Goal: Task Accomplishment & Management: Use online tool/utility

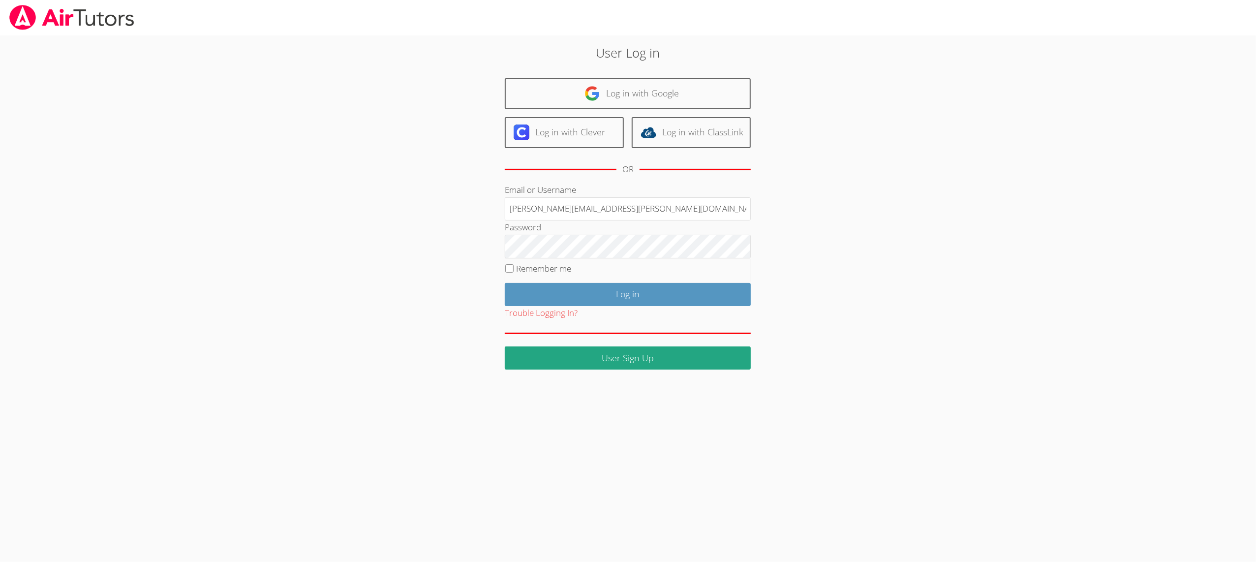
type input "amy.povondra@gmail.com"
click at [519, 286] on input "Log in" at bounding box center [628, 294] width 246 height 23
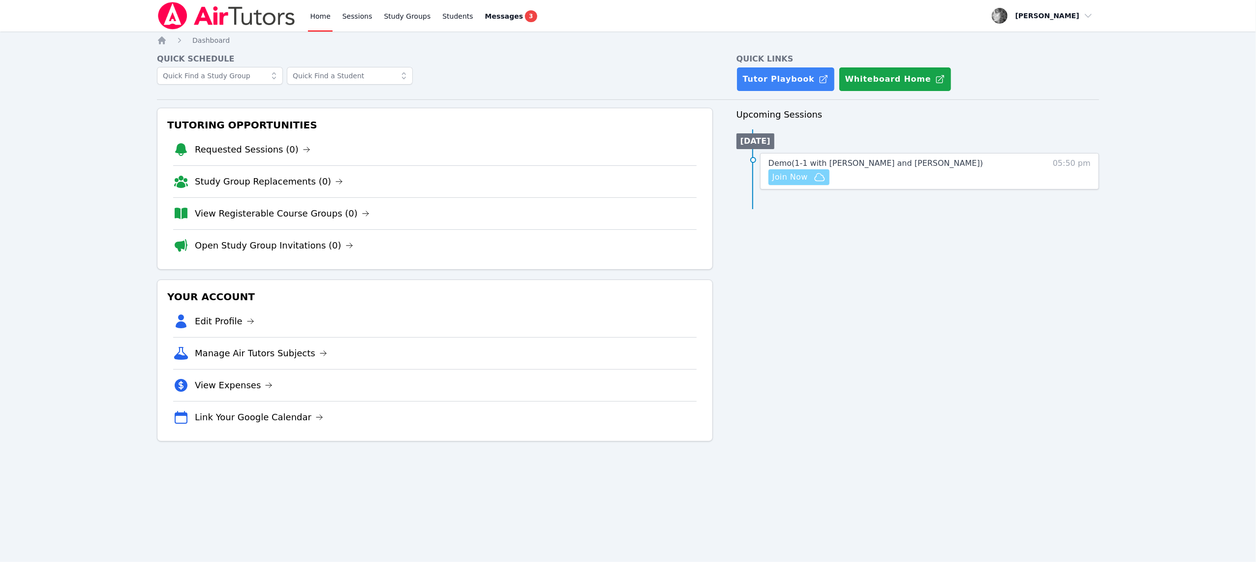
click at [781, 177] on span "Join Now" at bounding box center [789, 177] width 35 height 12
click at [1090, 18] on span "button" at bounding box center [1042, 16] width 107 height 22
click at [1048, 57] on button "Logout" at bounding box center [1046, 56] width 94 height 18
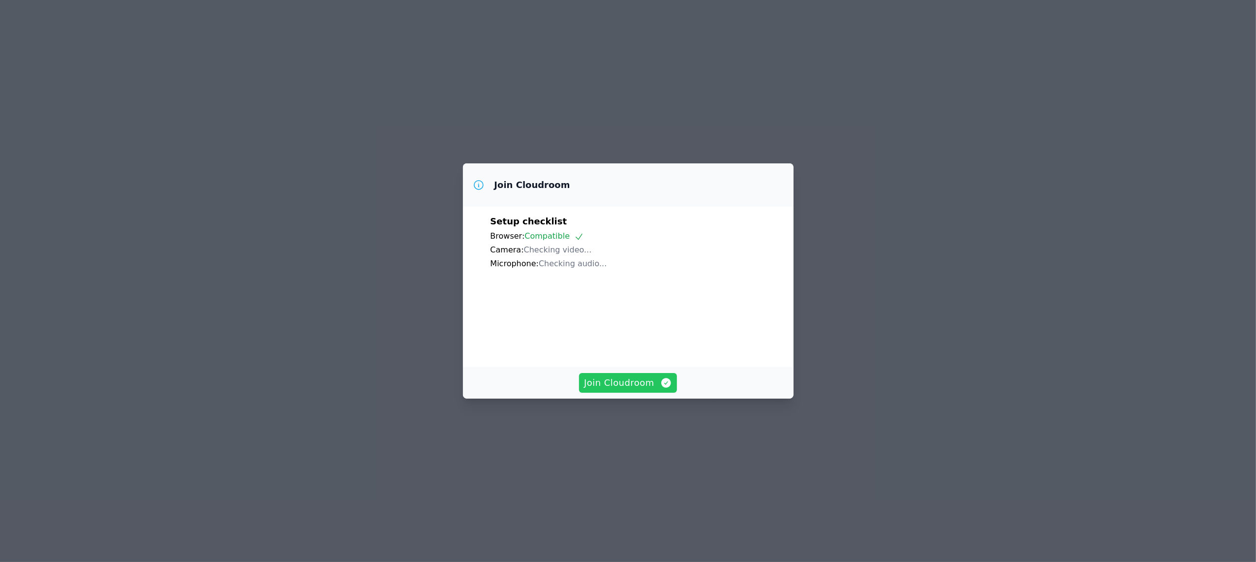
click at [623, 390] on span "Join Cloudroom" at bounding box center [628, 383] width 88 height 14
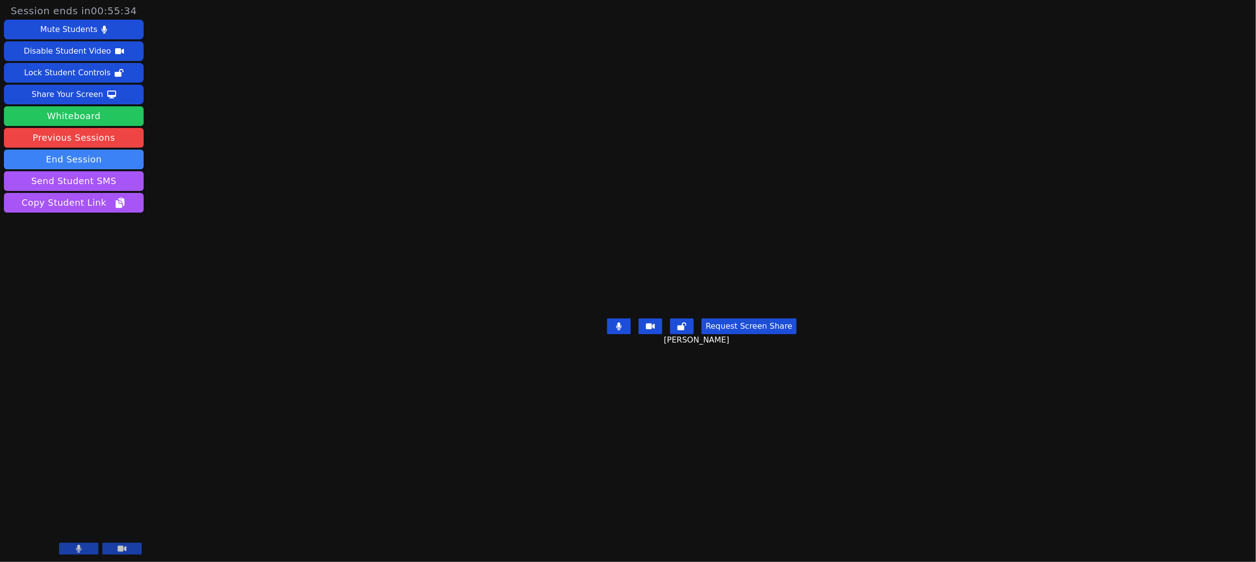
click at [110, 121] on button "Whiteboard" at bounding box center [74, 116] width 140 height 20
